Goal: Task Accomplishment & Management: Complete application form

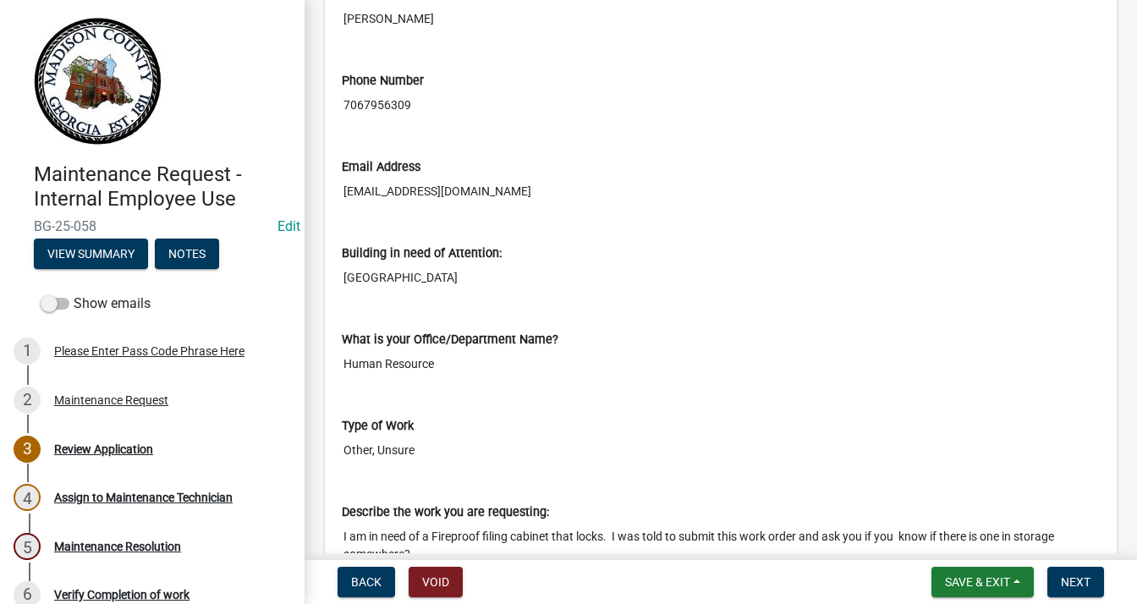
scroll to position [423, 0]
click at [1078, 586] on span "Next" at bounding box center [1075, 582] width 30 height 14
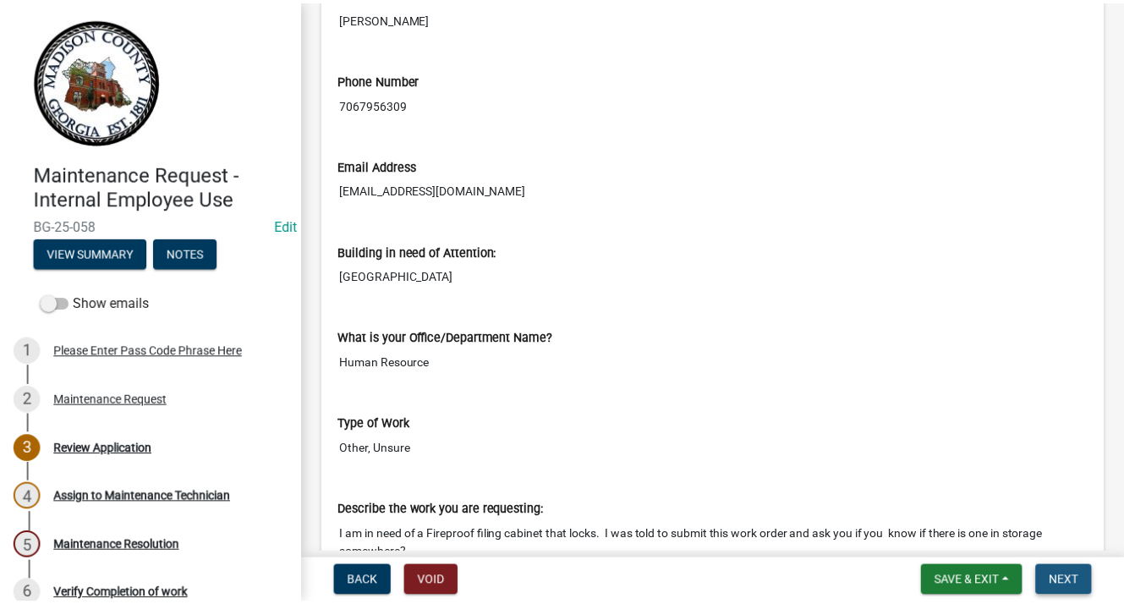
scroll to position [0, 0]
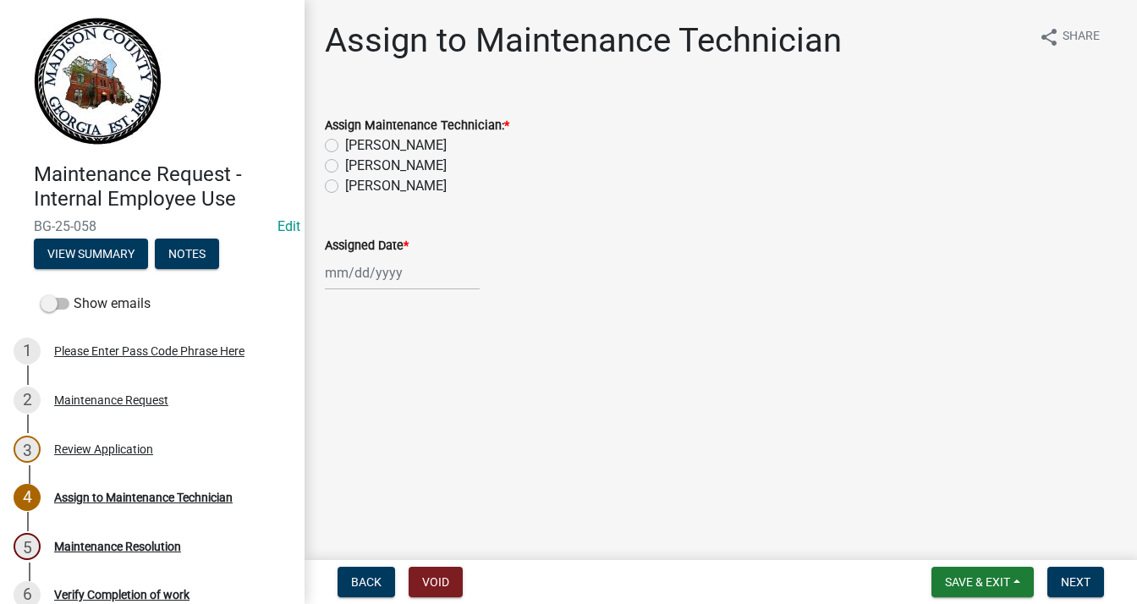
click at [345, 183] on label "[PERSON_NAME]" at bounding box center [395, 186] width 101 height 20
click at [345, 183] on input "[PERSON_NAME]" at bounding box center [350, 181] width 11 height 11
radio input "true"
click at [384, 275] on div at bounding box center [402, 272] width 155 height 35
select select "8"
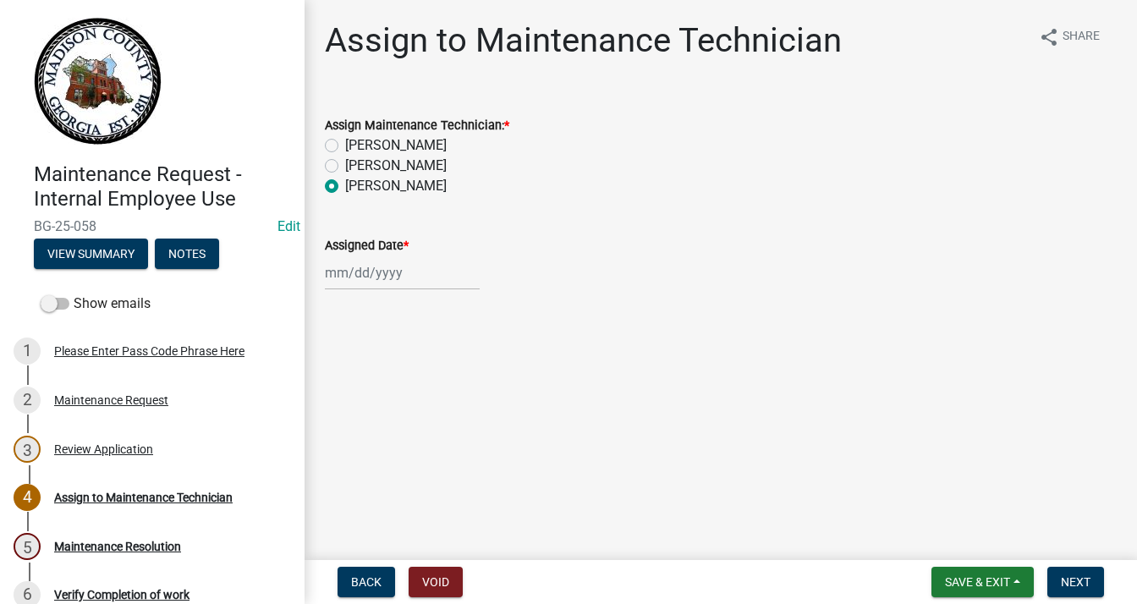
select select "2025"
click at [375, 418] on div "12" at bounding box center [368, 416] width 27 height 27
type input "[DATE]"
click at [980, 572] on button "Save & Exit" at bounding box center [982, 582] width 102 height 30
click at [958, 541] on button "Save & Exit" at bounding box center [965, 538] width 135 height 41
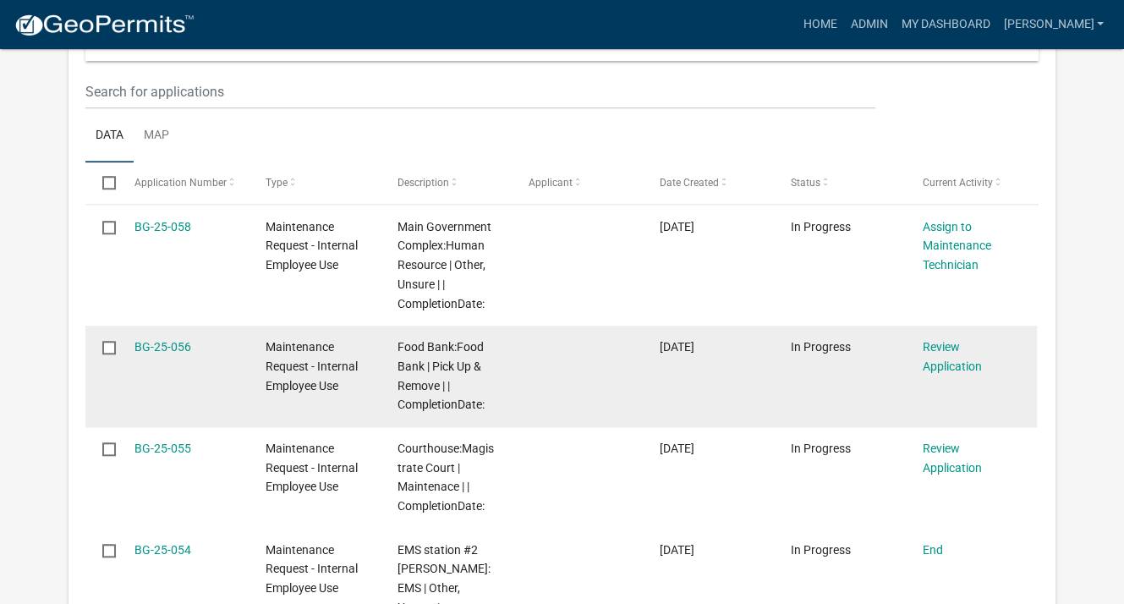
scroll to position [1268, 0]
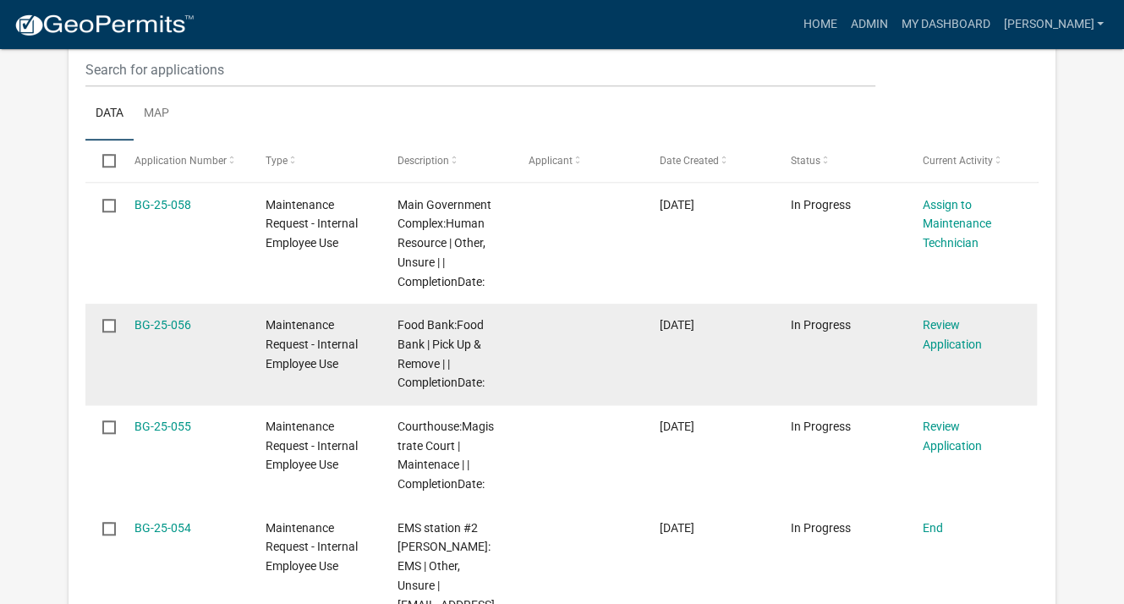
click at [940, 315] on div "Review Application" at bounding box center [971, 334] width 99 height 39
click at [936, 322] on link "Review Application" at bounding box center [951, 334] width 59 height 33
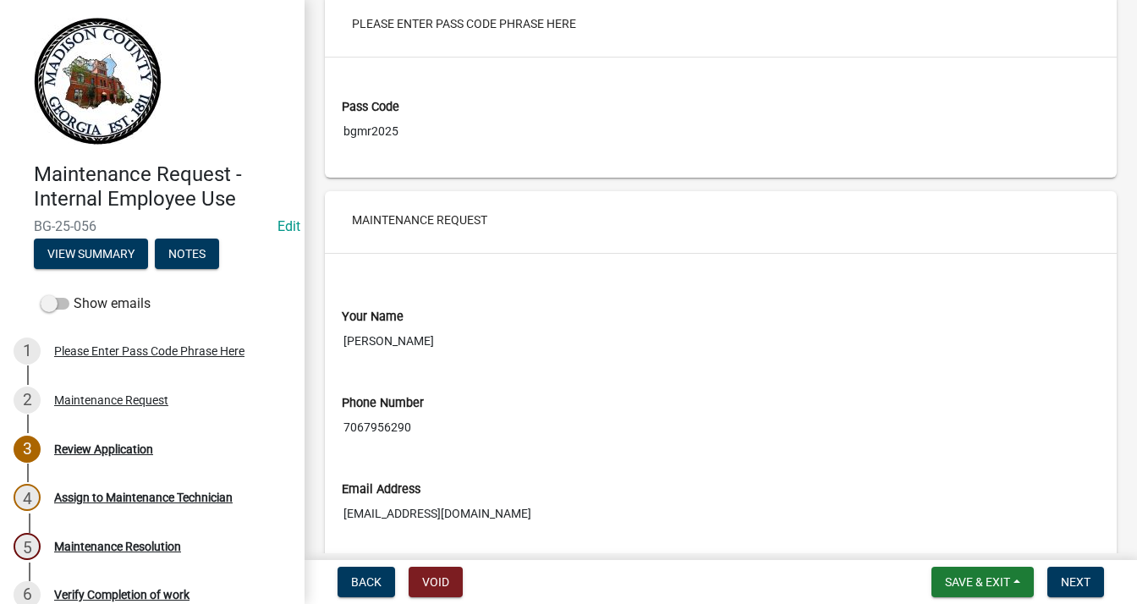
scroll to position [338, 0]
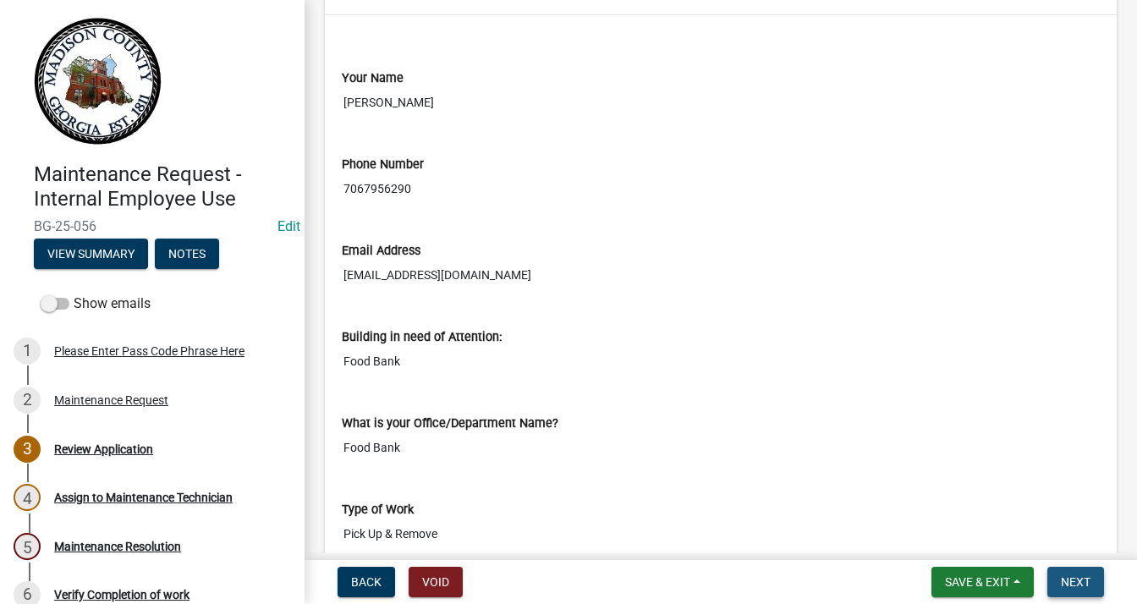
click at [1049, 570] on button "Next" at bounding box center [1075, 582] width 57 height 30
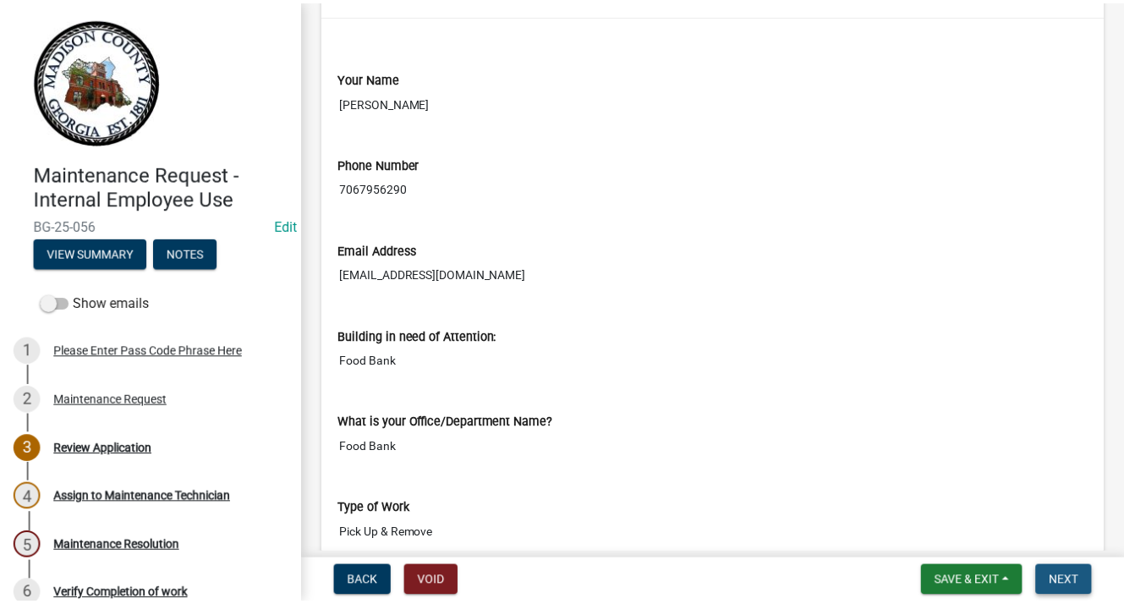
scroll to position [0, 0]
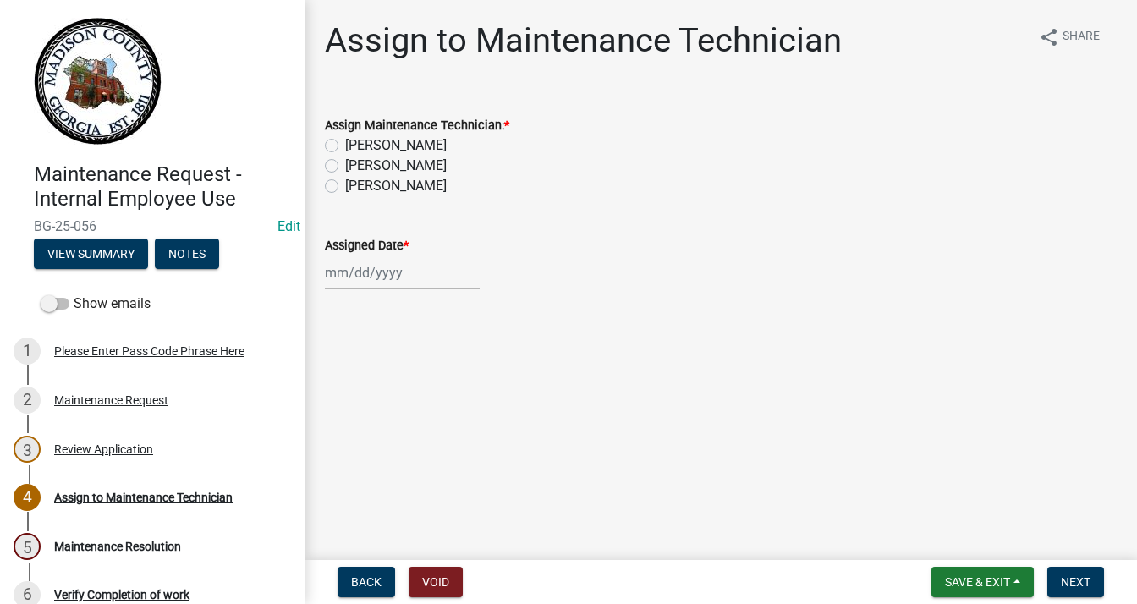
click at [345, 162] on label "Ethan Hayden Vickery" at bounding box center [395, 166] width 101 height 20
click at [345, 162] on input "Ethan Hayden Vickery" at bounding box center [350, 161] width 11 height 11
radio input "true"
click at [364, 275] on div at bounding box center [402, 272] width 155 height 35
select select "8"
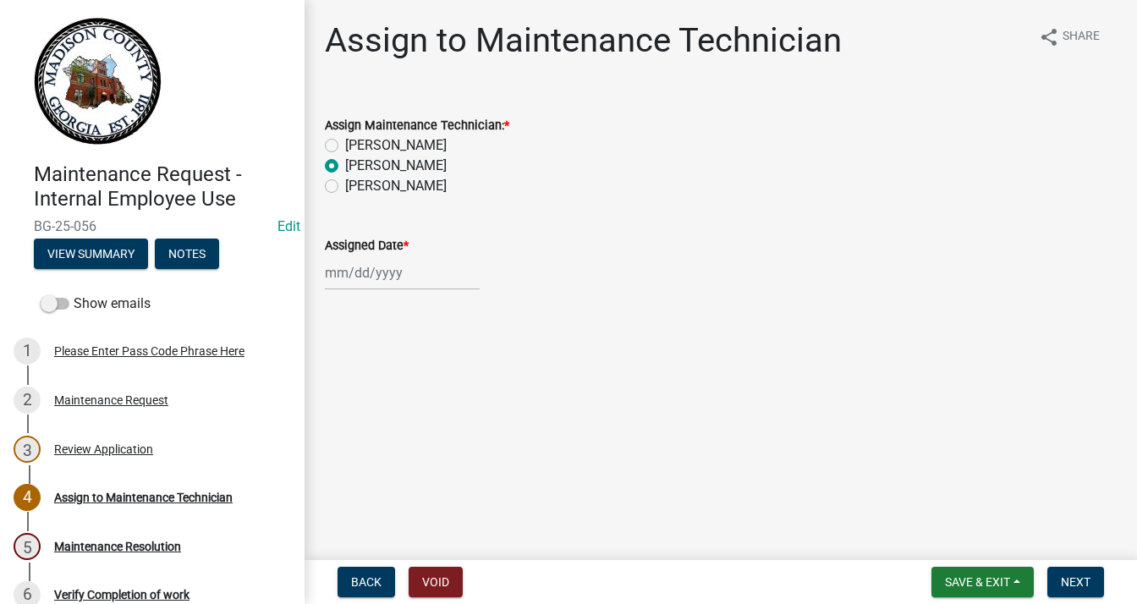
select select "2025"
click at [369, 414] on div "12" at bounding box center [368, 416] width 27 height 27
type input "[DATE]"
click at [1061, 577] on span "Next" at bounding box center [1075, 582] width 30 height 14
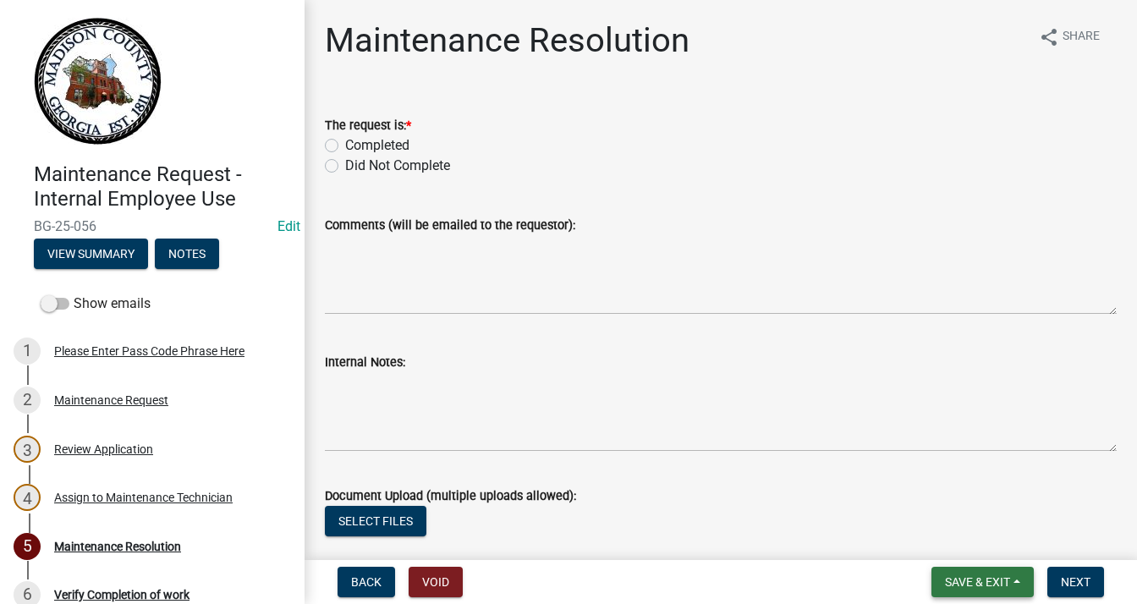
click at [953, 576] on span "Save & Exit" at bounding box center [977, 582] width 65 height 14
click at [964, 532] on button "Save & Exit" at bounding box center [965, 538] width 135 height 41
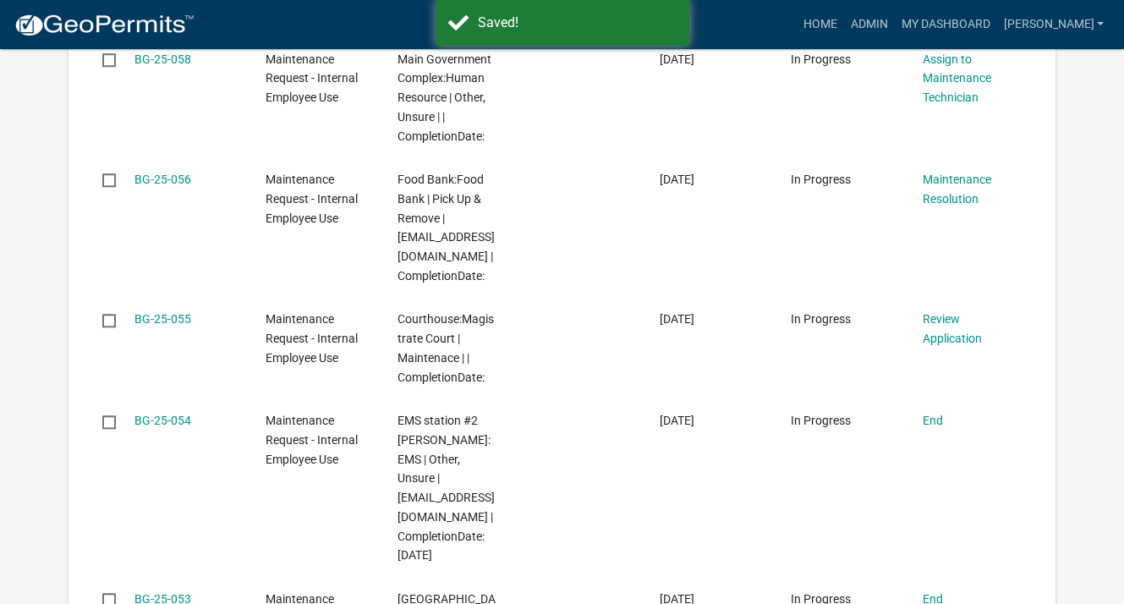
scroll to position [1430, 0]
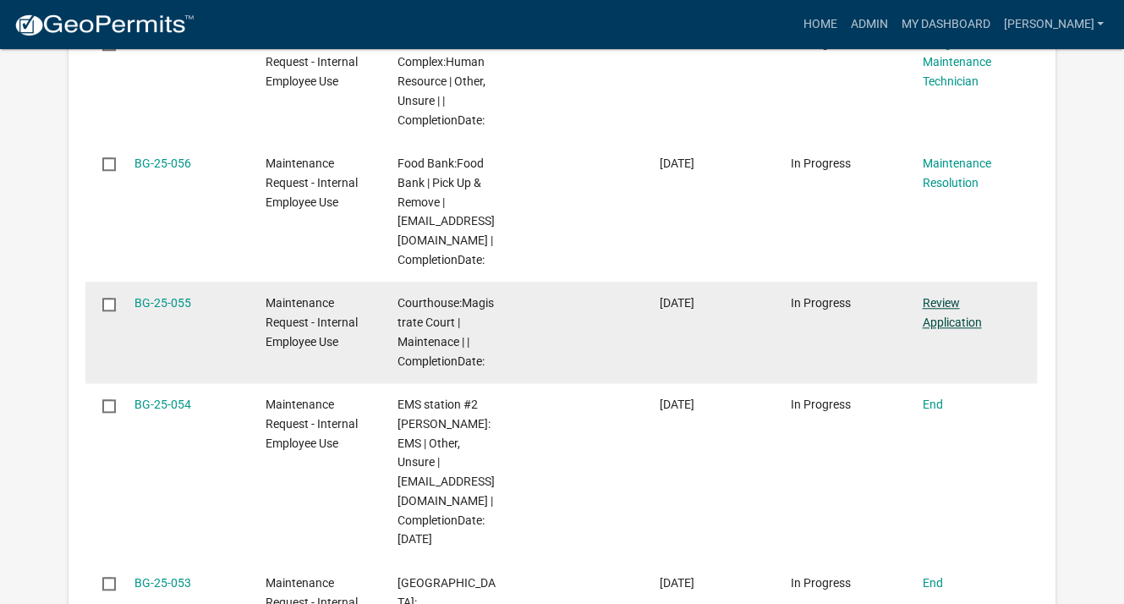
click at [942, 297] on link "Review Application" at bounding box center [951, 312] width 59 height 33
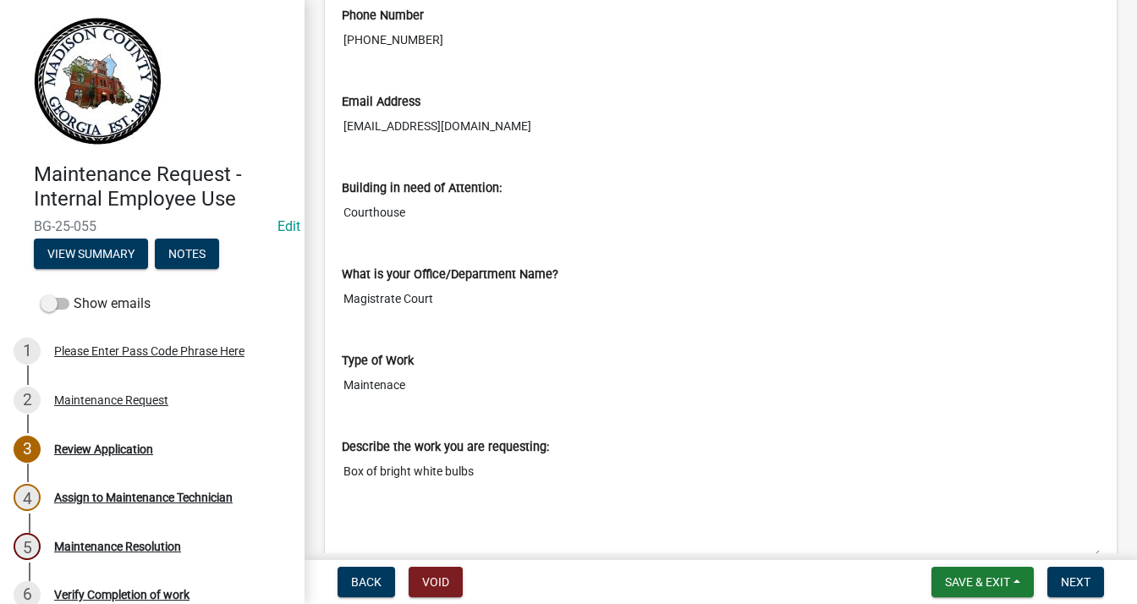
scroll to position [676, 0]
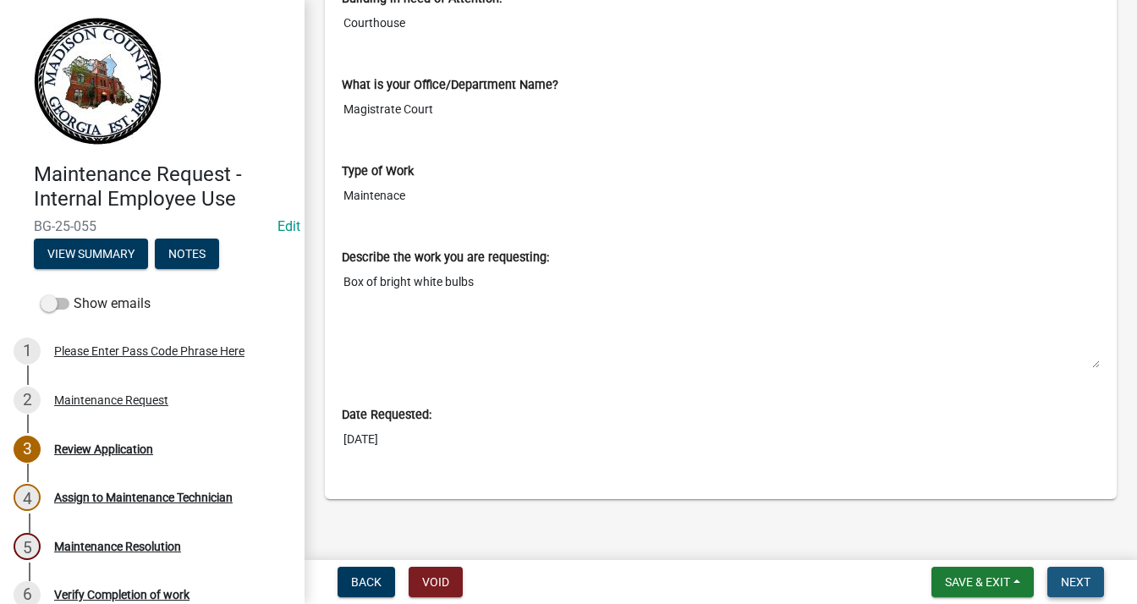
click at [1077, 572] on button "Next" at bounding box center [1075, 582] width 57 height 30
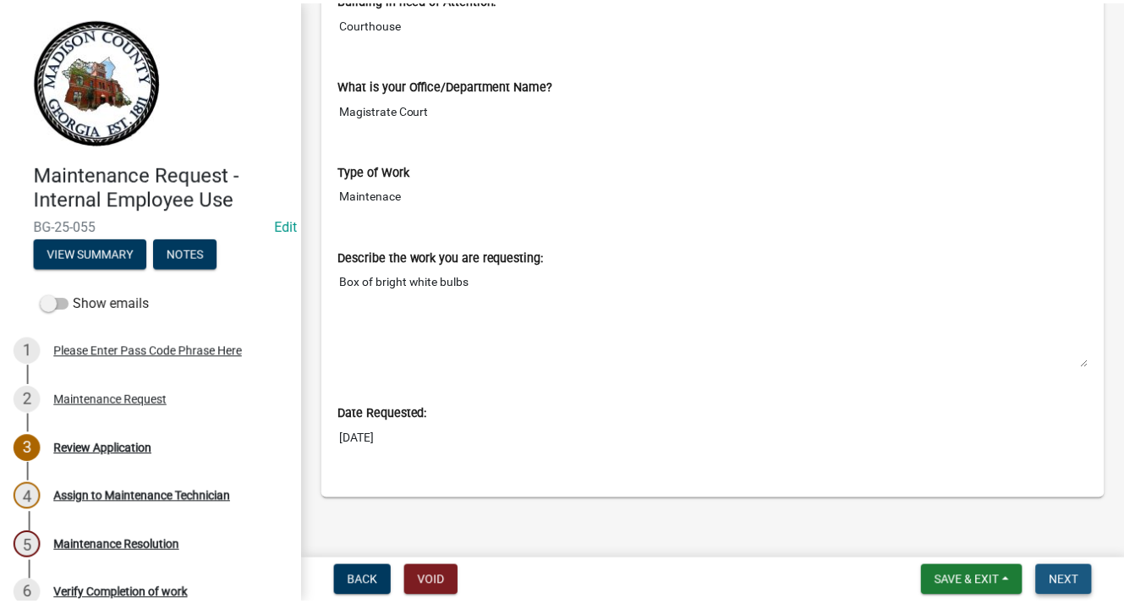
scroll to position [0, 0]
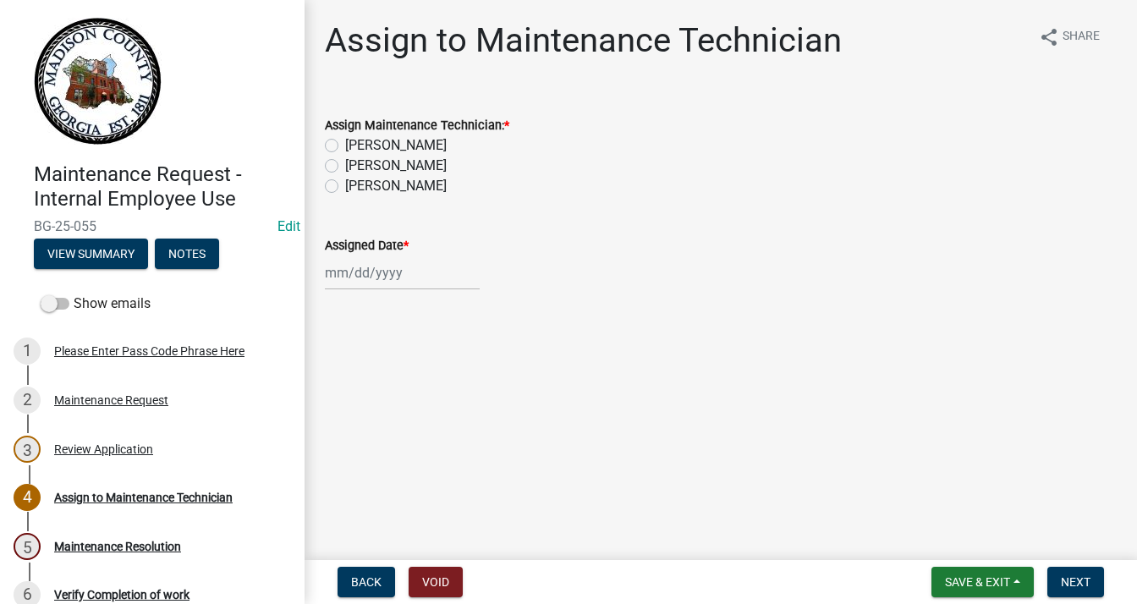
click at [345, 140] on label "Chris Stephen" at bounding box center [395, 145] width 101 height 20
click at [345, 140] on input "Chris Stephen" at bounding box center [350, 140] width 11 height 11
radio input "true"
click at [349, 270] on div at bounding box center [402, 272] width 155 height 35
select select "8"
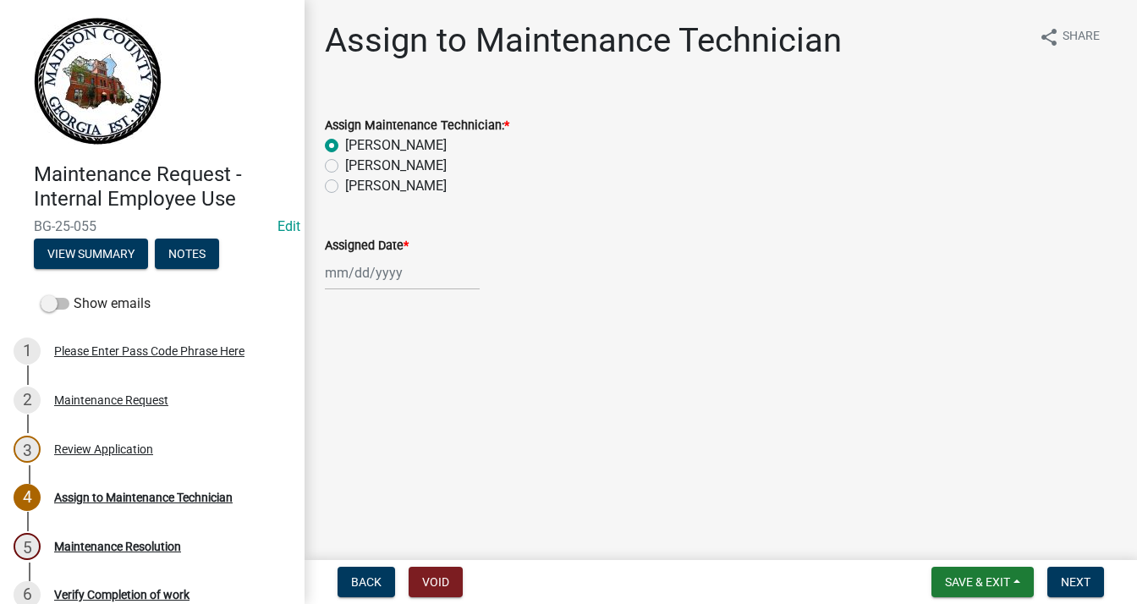
select select "2025"
click at [370, 415] on div "12" at bounding box center [368, 416] width 27 height 27
type input "[DATE]"
click at [1093, 577] on button "Next" at bounding box center [1075, 582] width 57 height 30
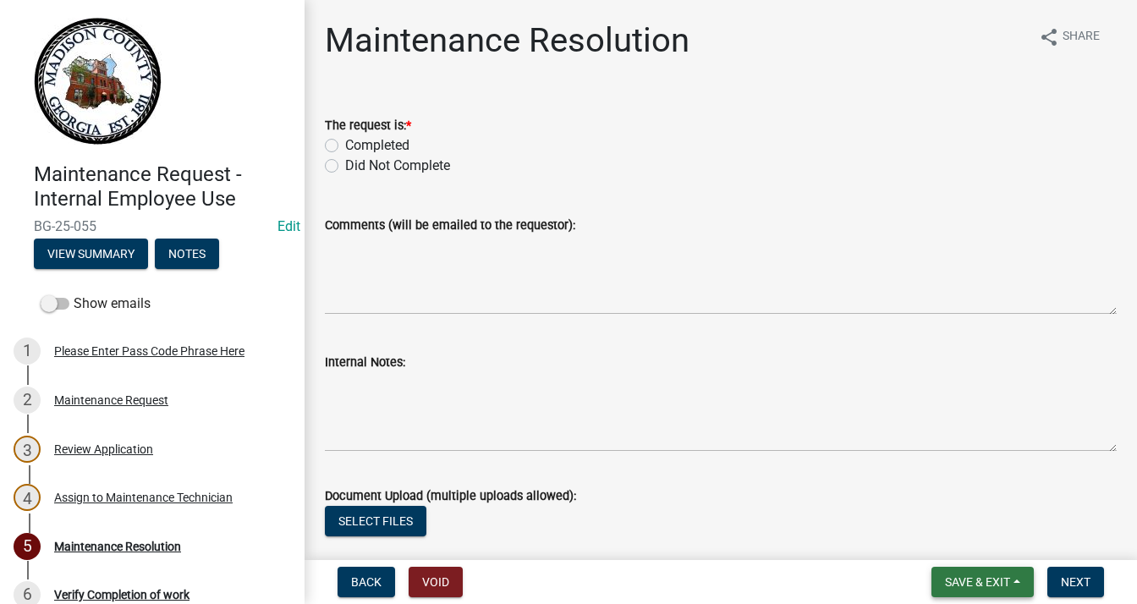
click at [1001, 578] on span "Save & Exit" at bounding box center [977, 582] width 65 height 14
click at [961, 531] on button "Save & Exit" at bounding box center [965, 538] width 135 height 41
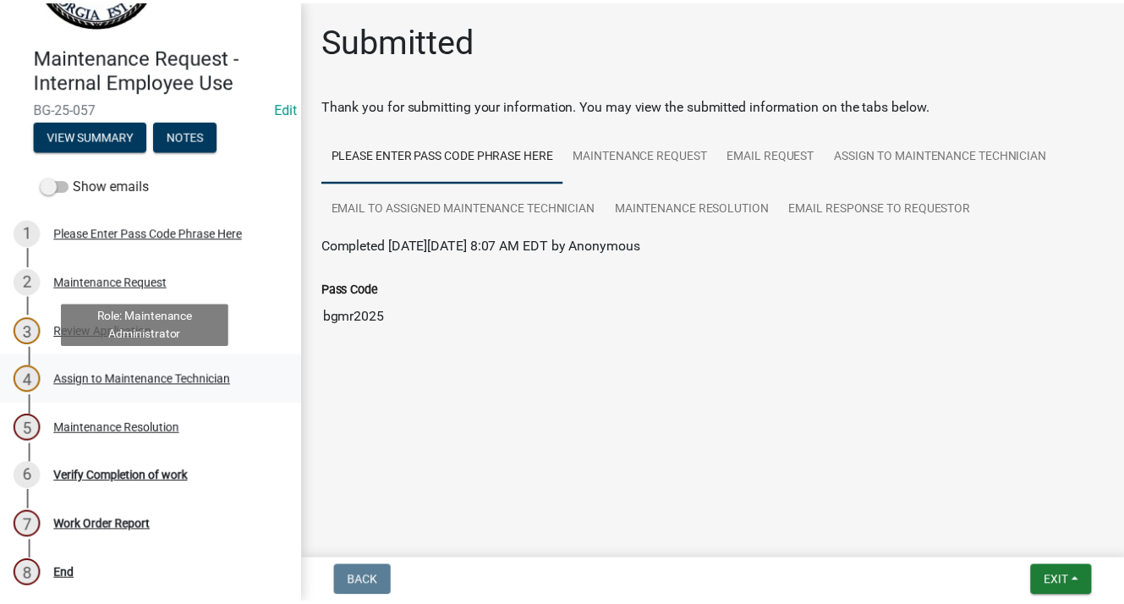
scroll to position [119, 0]
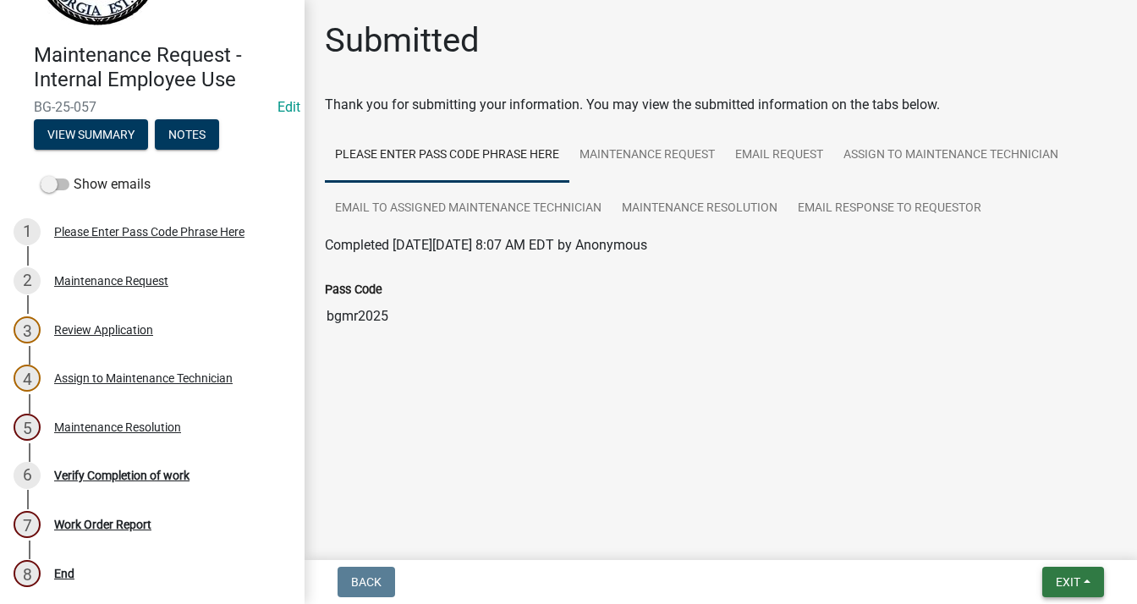
click at [1086, 577] on button "Exit" at bounding box center [1073, 582] width 62 height 30
click at [1037, 534] on button "Save & Exit" at bounding box center [1036, 538] width 135 height 41
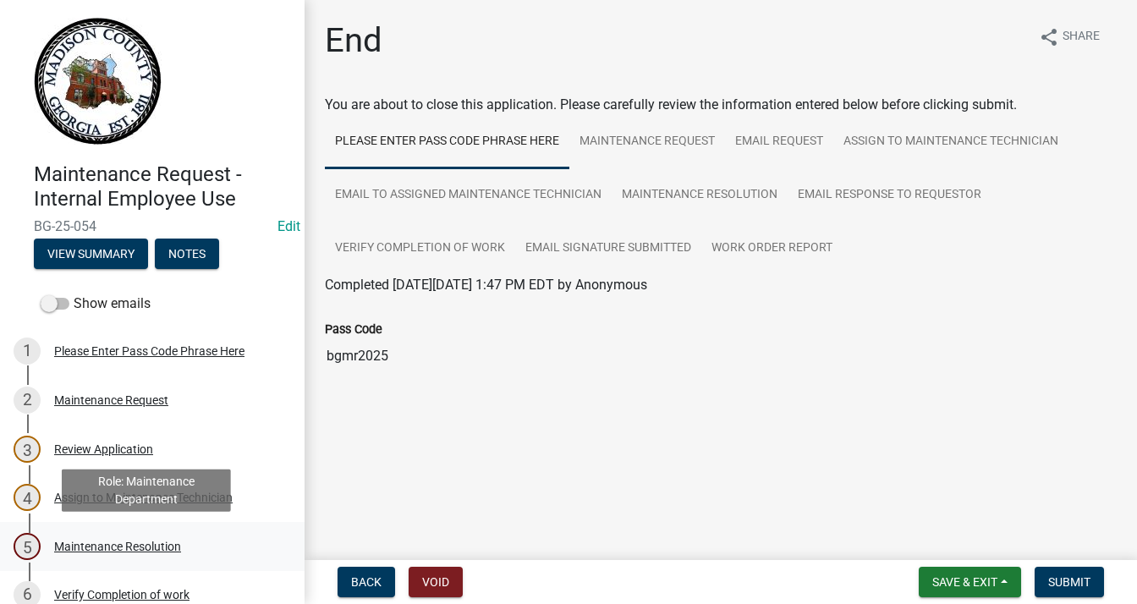
click at [132, 549] on div "Maintenance Resolution" at bounding box center [117, 546] width 127 height 12
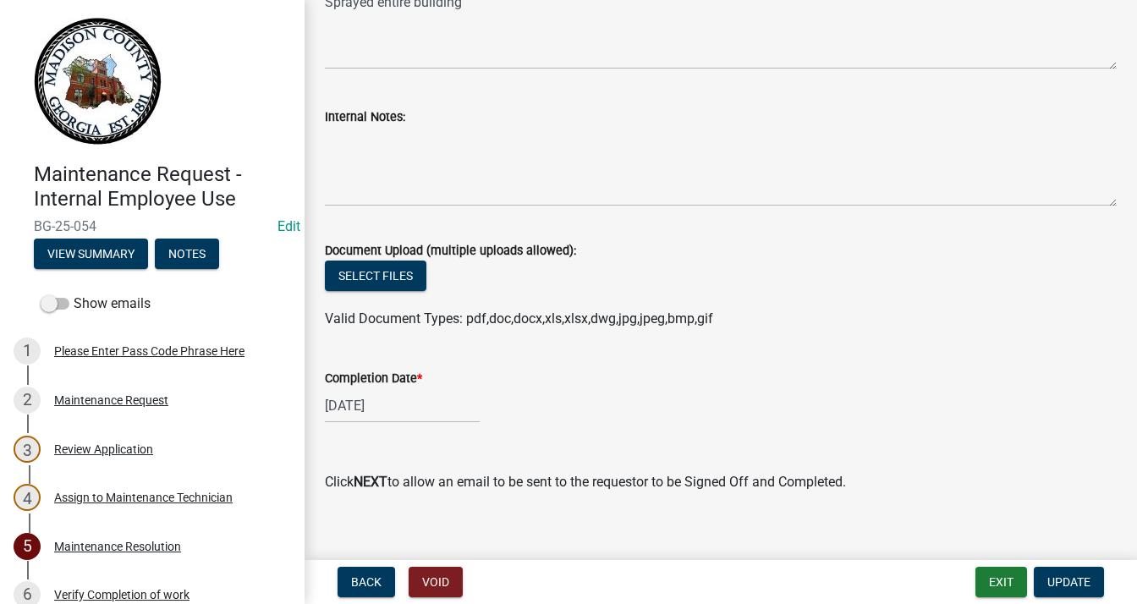
scroll to position [264, 0]
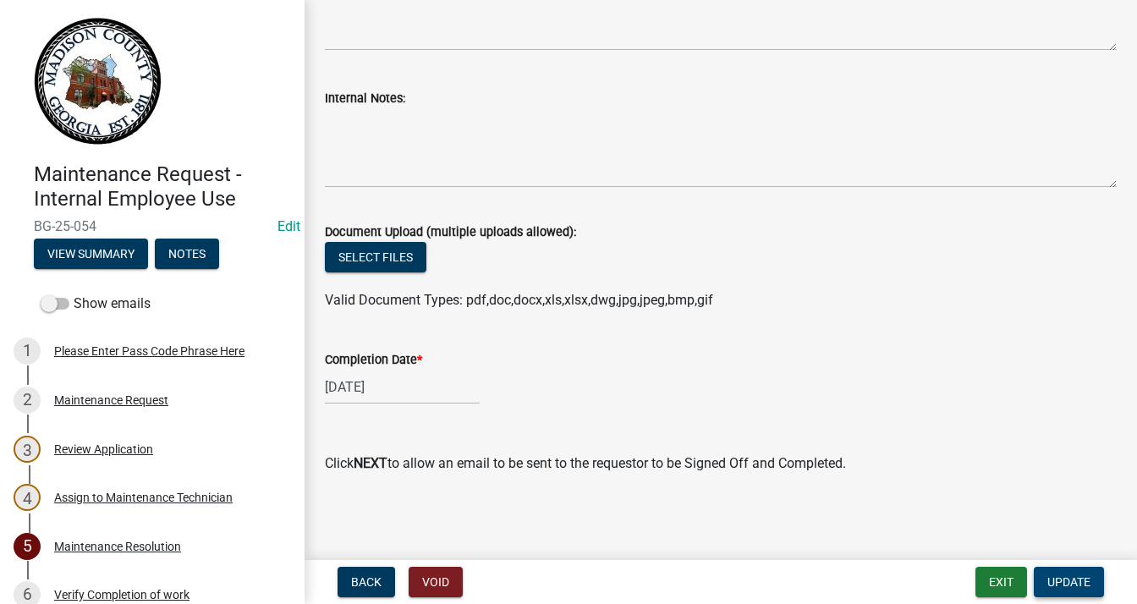
click at [1087, 576] on span "Update" at bounding box center [1068, 582] width 43 height 14
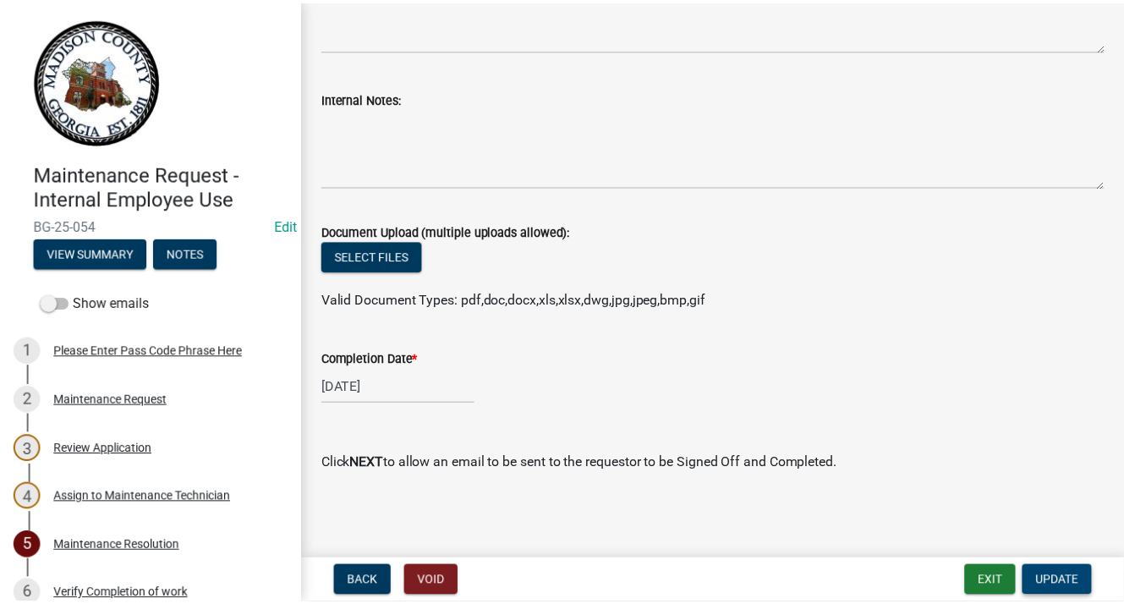
scroll to position [0, 0]
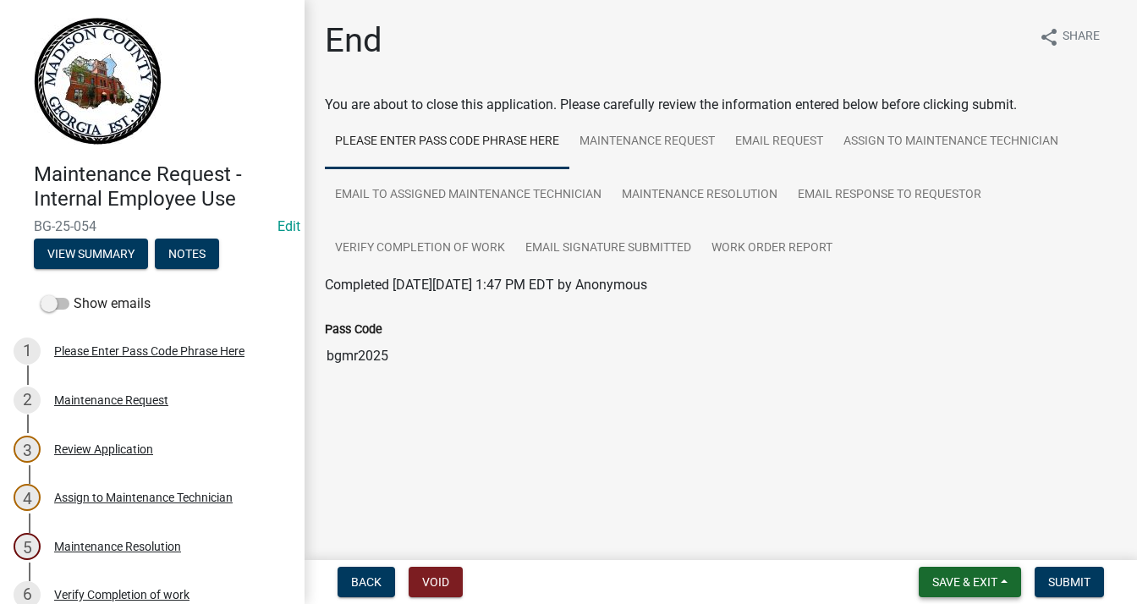
click at [998, 580] on button "Save & Exit" at bounding box center [969, 582] width 102 height 30
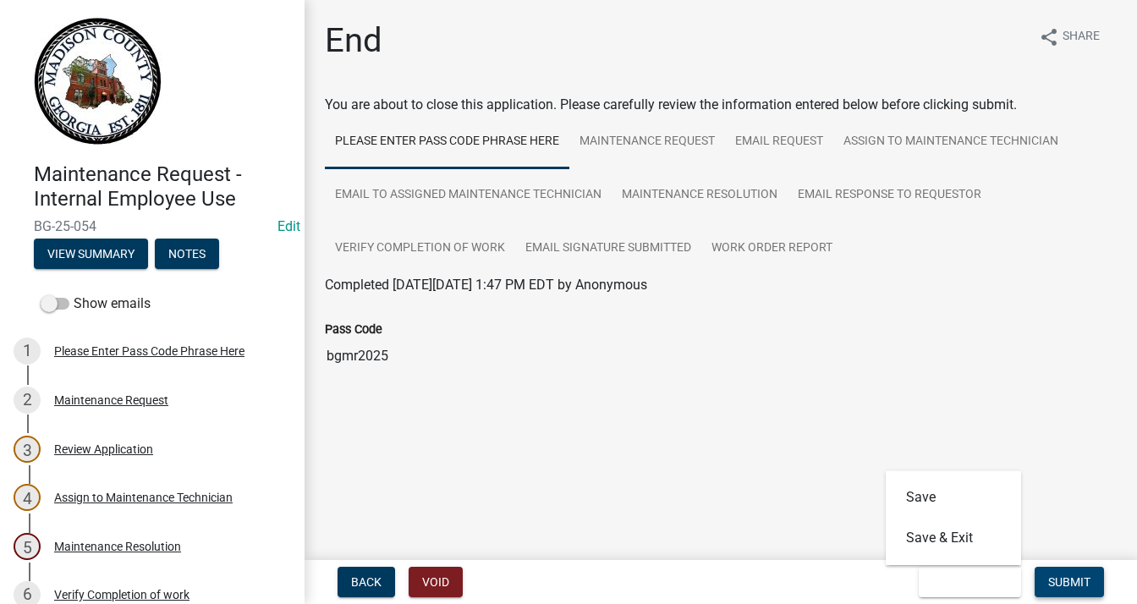
click at [1068, 583] on span "Submit" at bounding box center [1069, 582] width 42 height 14
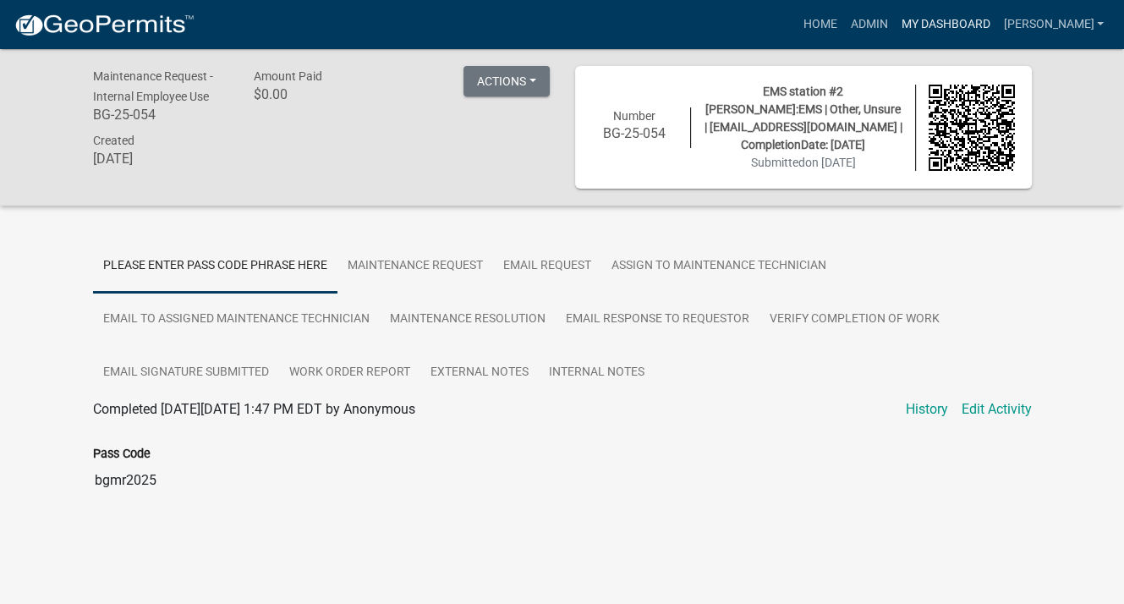
click at [951, 19] on link "My Dashboard" at bounding box center [945, 24] width 102 height 32
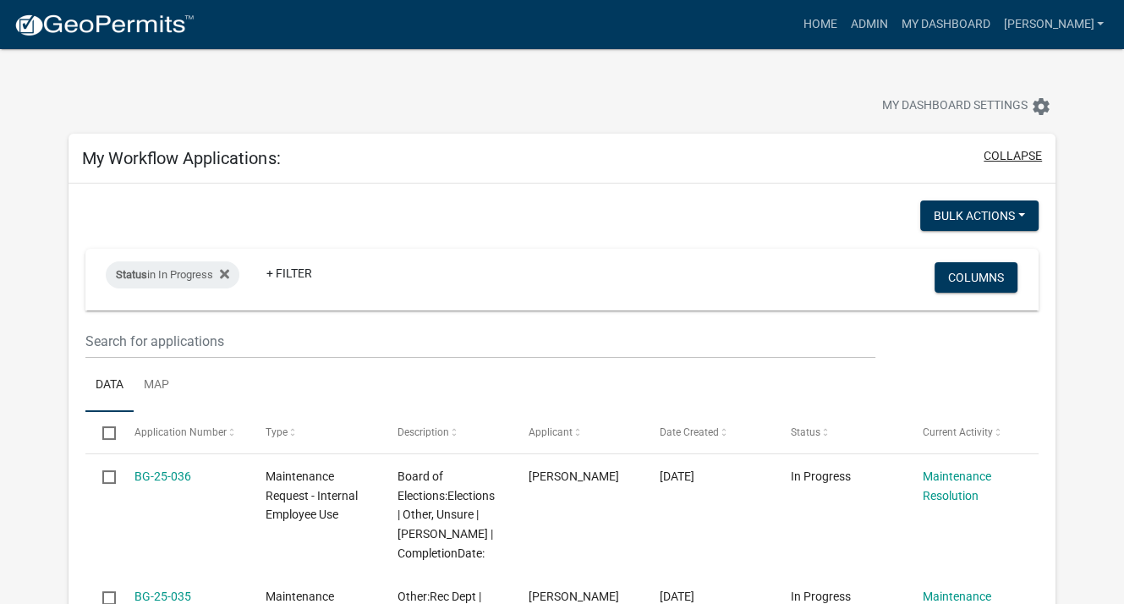
click at [994, 160] on button "collapse" at bounding box center [1012, 156] width 58 height 18
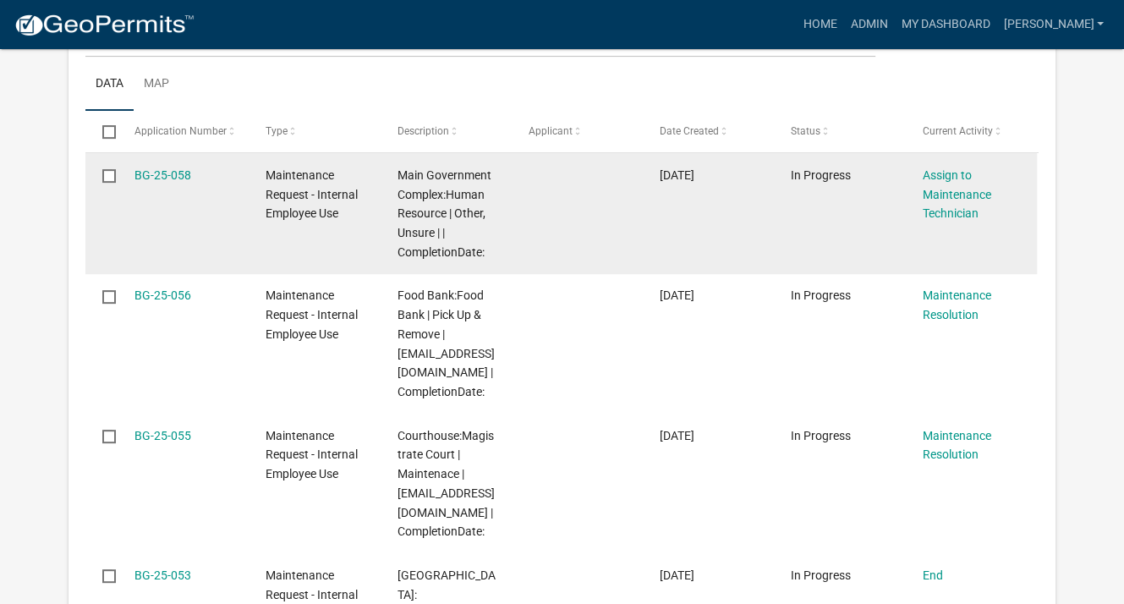
scroll to position [507, 0]
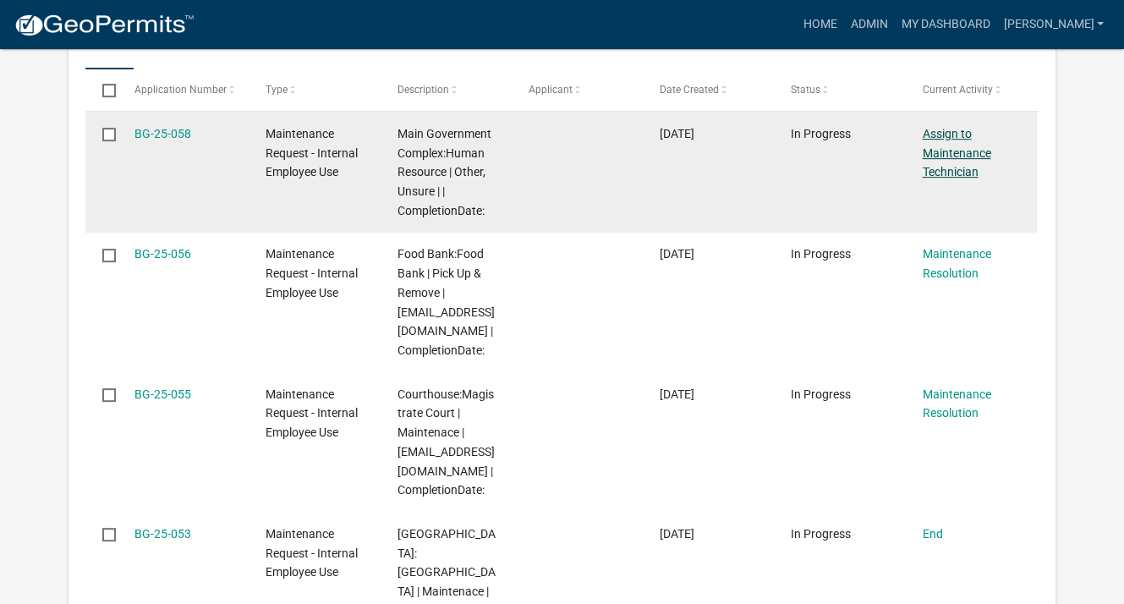
click at [944, 149] on link "Assign to Maintenance Technician" at bounding box center [956, 153] width 68 height 52
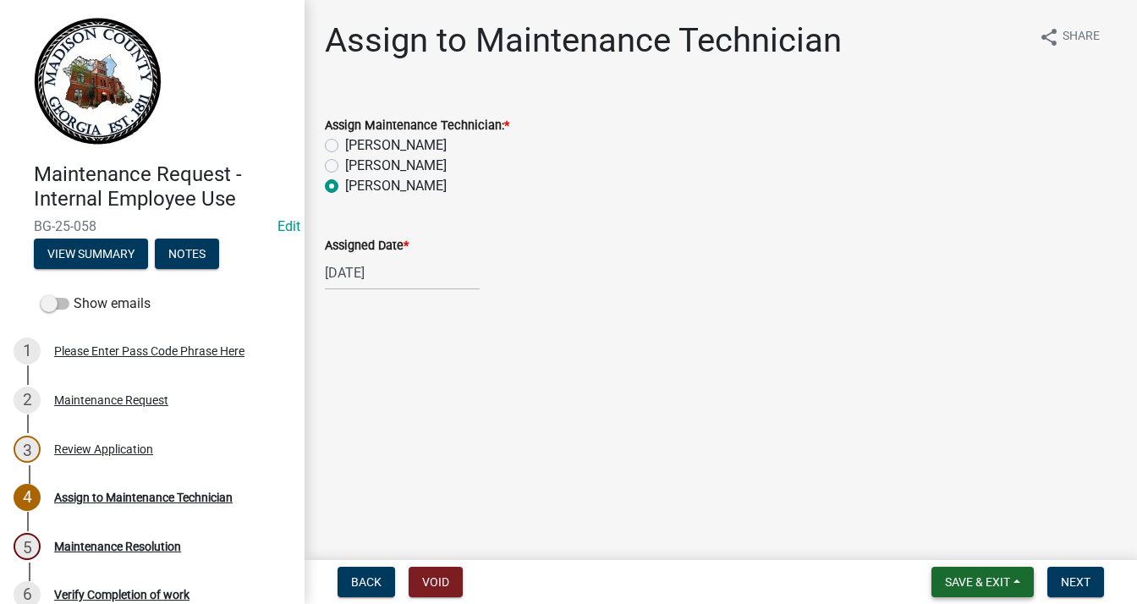
click at [994, 578] on span "Save & Exit" at bounding box center [977, 582] width 65 height 14
click at [968, 539] on button "Save & Exit" at bounding box center [965, 538] width 135 height 41
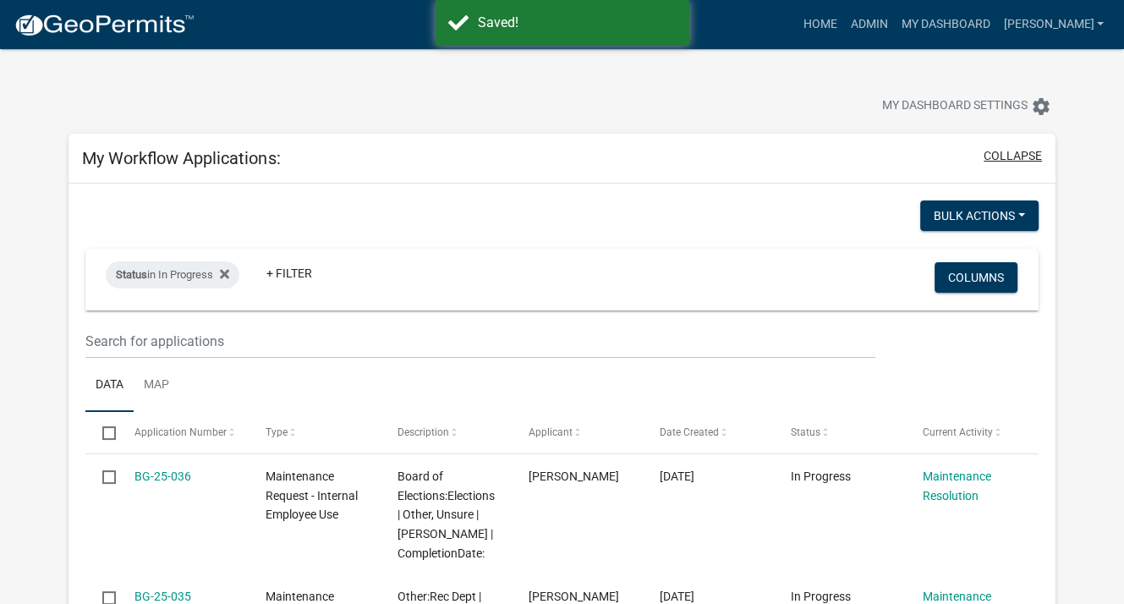
click at [999, 155] on button "collapse" at bounding box center [1012, 156] width 58 height 18
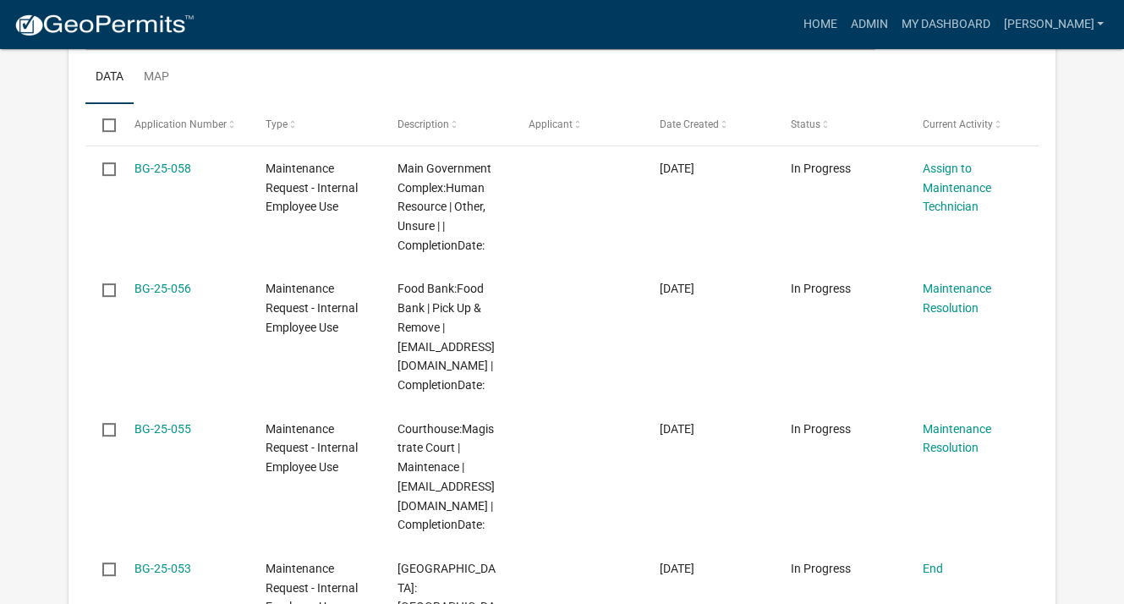
scroll to position [338, 0]
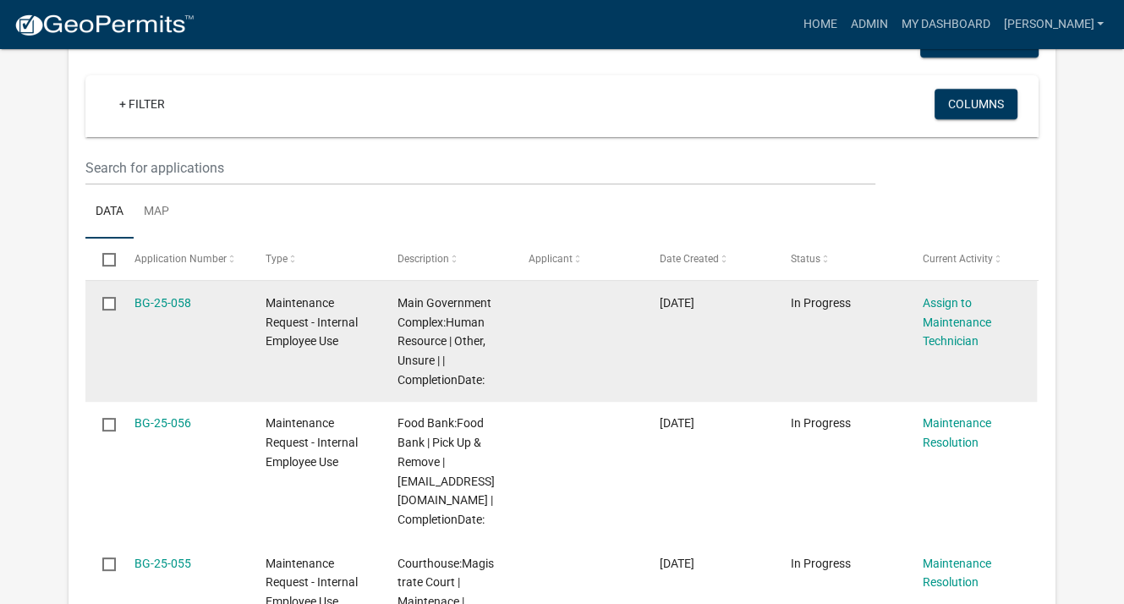
click at [955, 330] on div "Assign to Maintenance Technician" at bounding box center [971, 322] width 99 height 58
click at [950, 336] on link "Assign to Maintenance Technician" at bounding box center [956, 322] width 68 height 52
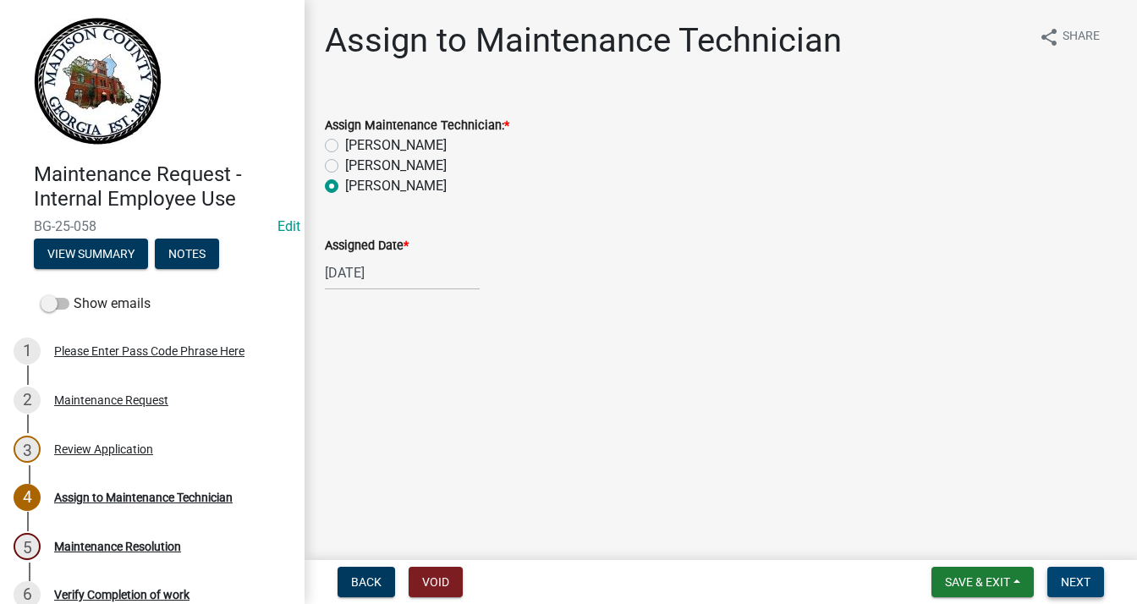
click at [1071, 583] on span "Next" at bounding box center [1075, 582] width 30 height 14
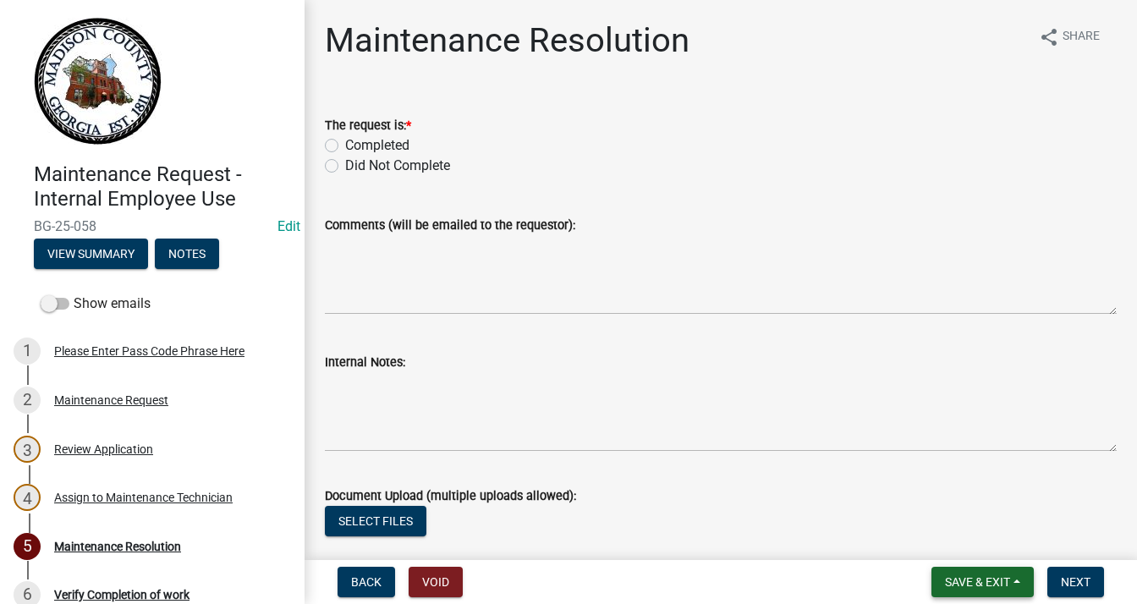
click at [1000, 577] on span "Save & Exit" at bounding box center [977, 582] width 65 height 14
click at [957, 539] on button "Save & Exit" at bounding box center [965, 538] width 135 height 41
